Goal: Task Accomplishment & Management: Manage account settings

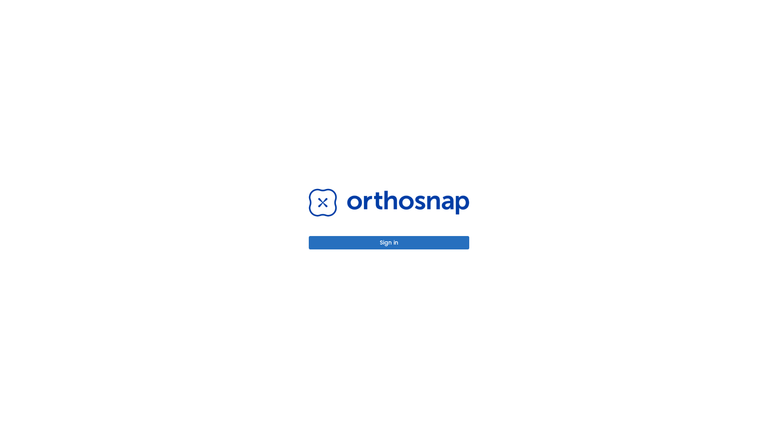
click at [389, 242] on button "Sign in" at bounding box center [389, 242] width 160 height 13
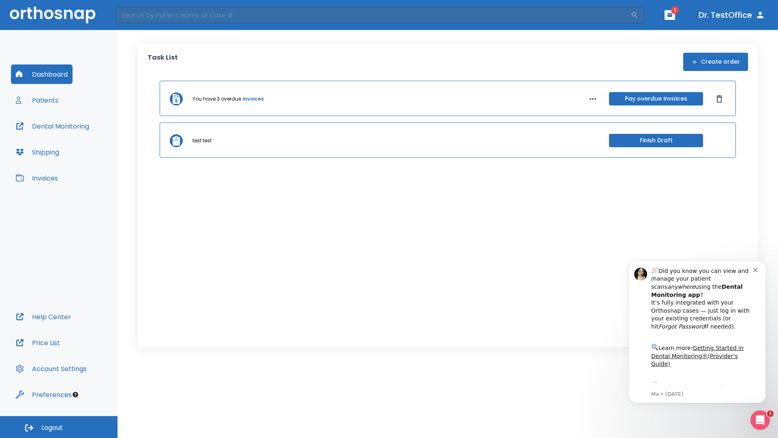
click at [59, 427] on span "Logout" at bounding box center [51, 427] width 21 height 9
